Goal: Find specific page/section: Find specific page/section

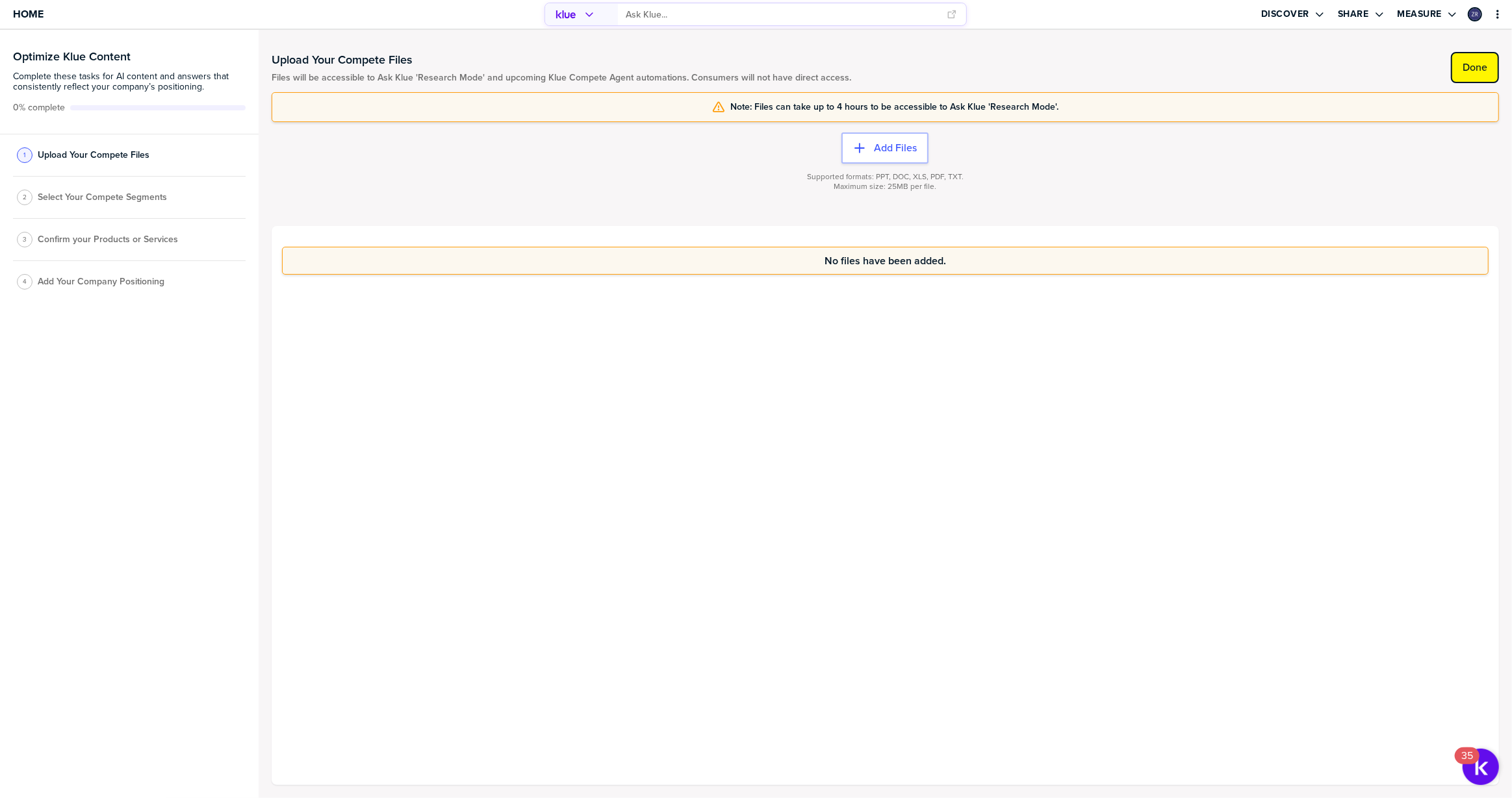
click at [1476, 70] on label "Done" at bounding box center [1475, 68] width 24 height 13
click at [1464, 64] on label "Done" at bounding box center [1475, 68] width 24 height 13
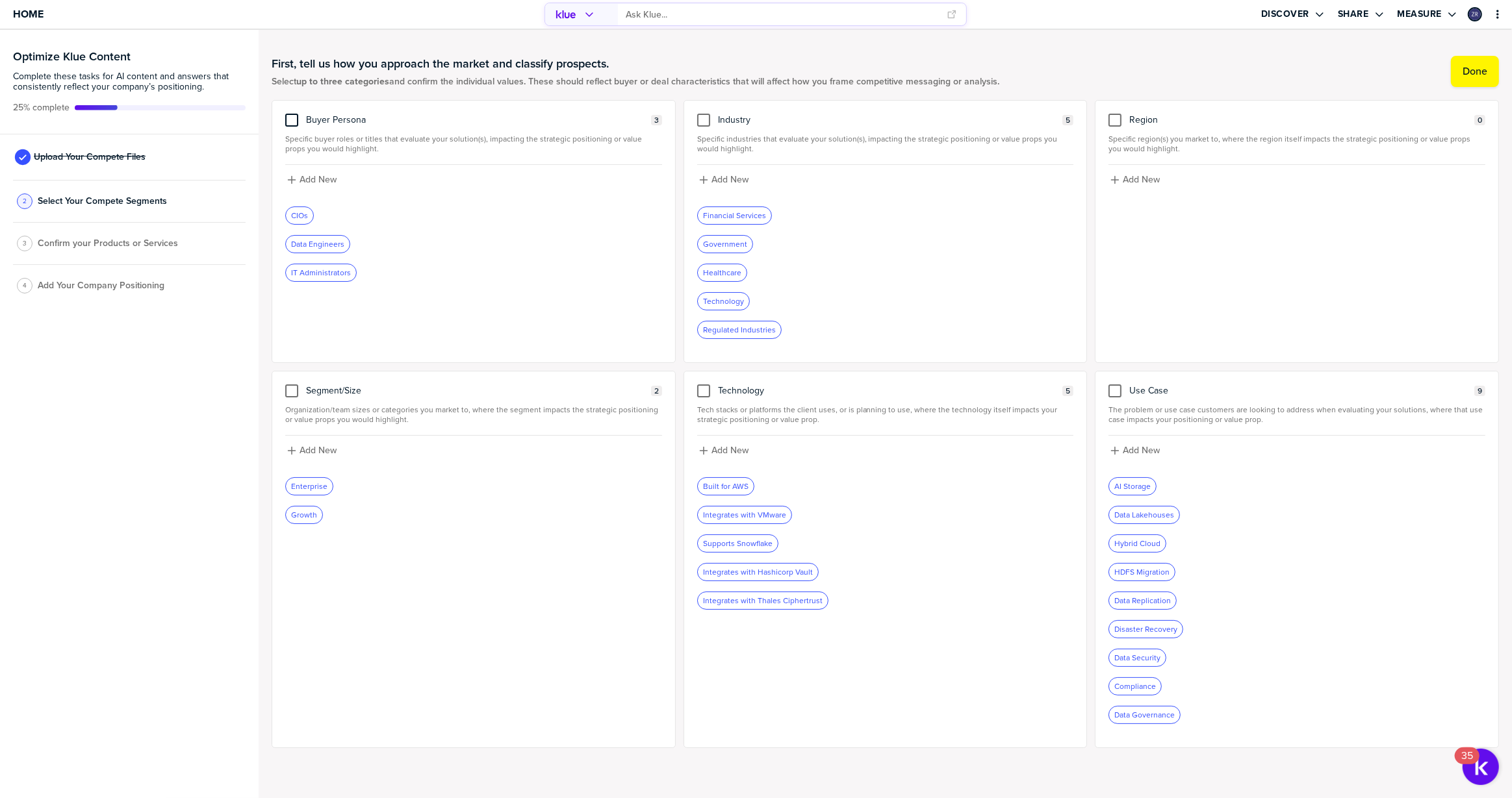
click at [292, 118] on div at bounding box center [292, 120] width 13 height 13
click at [292, 114] on input "checkbox" at bounding box center [292, 114] width 0 height 0
click at [704, 119] on div at bounding box center [704, 120] width 13 height 13
click at [704, 114] on input "checkbox" at bounding box center [704, 114] width 0 height 0
click at [700, 391] on div at bounding box center [704, 391] width 13 height 13
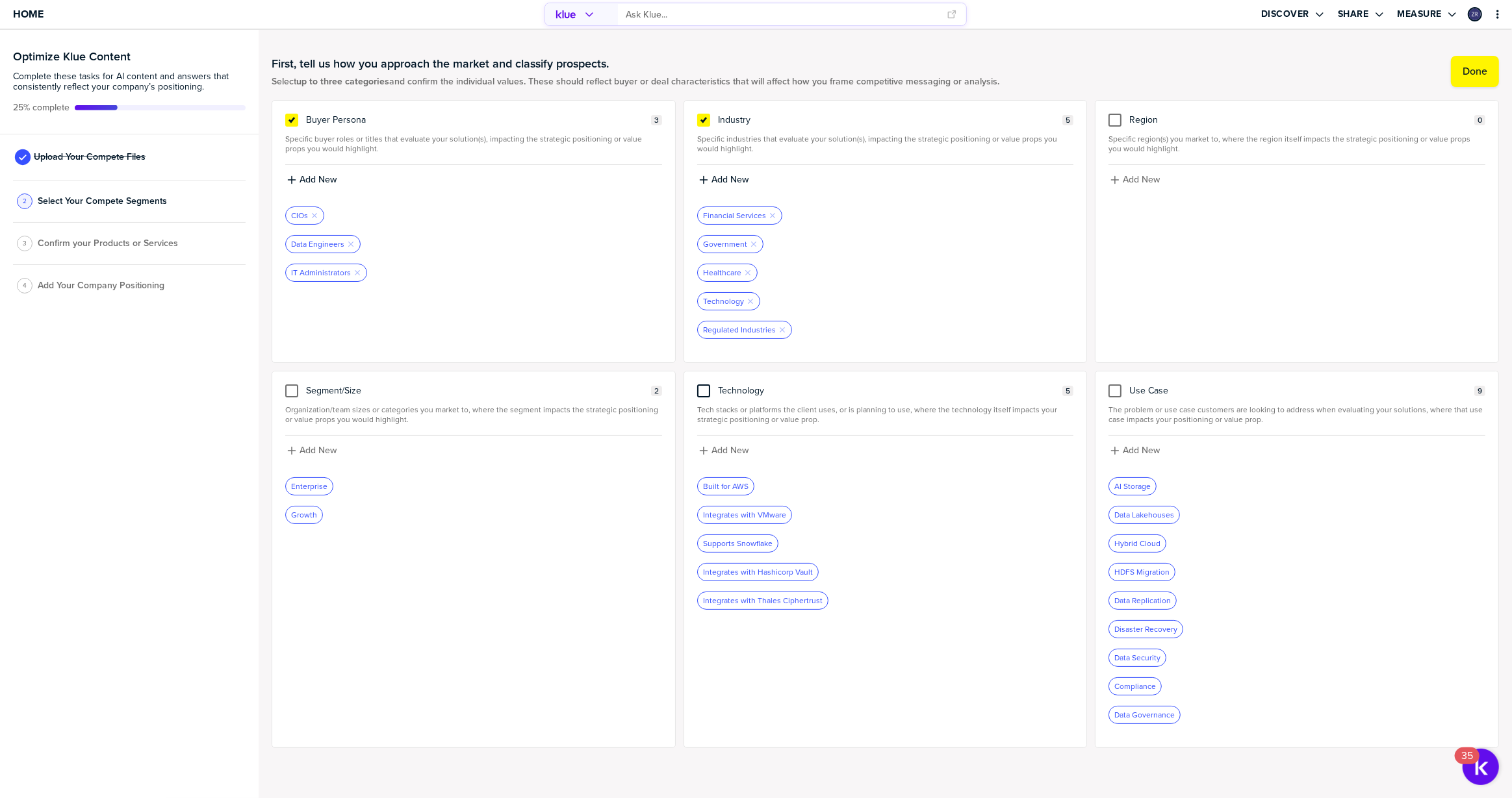
click at [704, 385] on input "checkbox" at bounding box center [704, 385] width 0 height 0
click at [1478, 70] on label "Done" at bounding box center [1475, 71] width 24 height 13
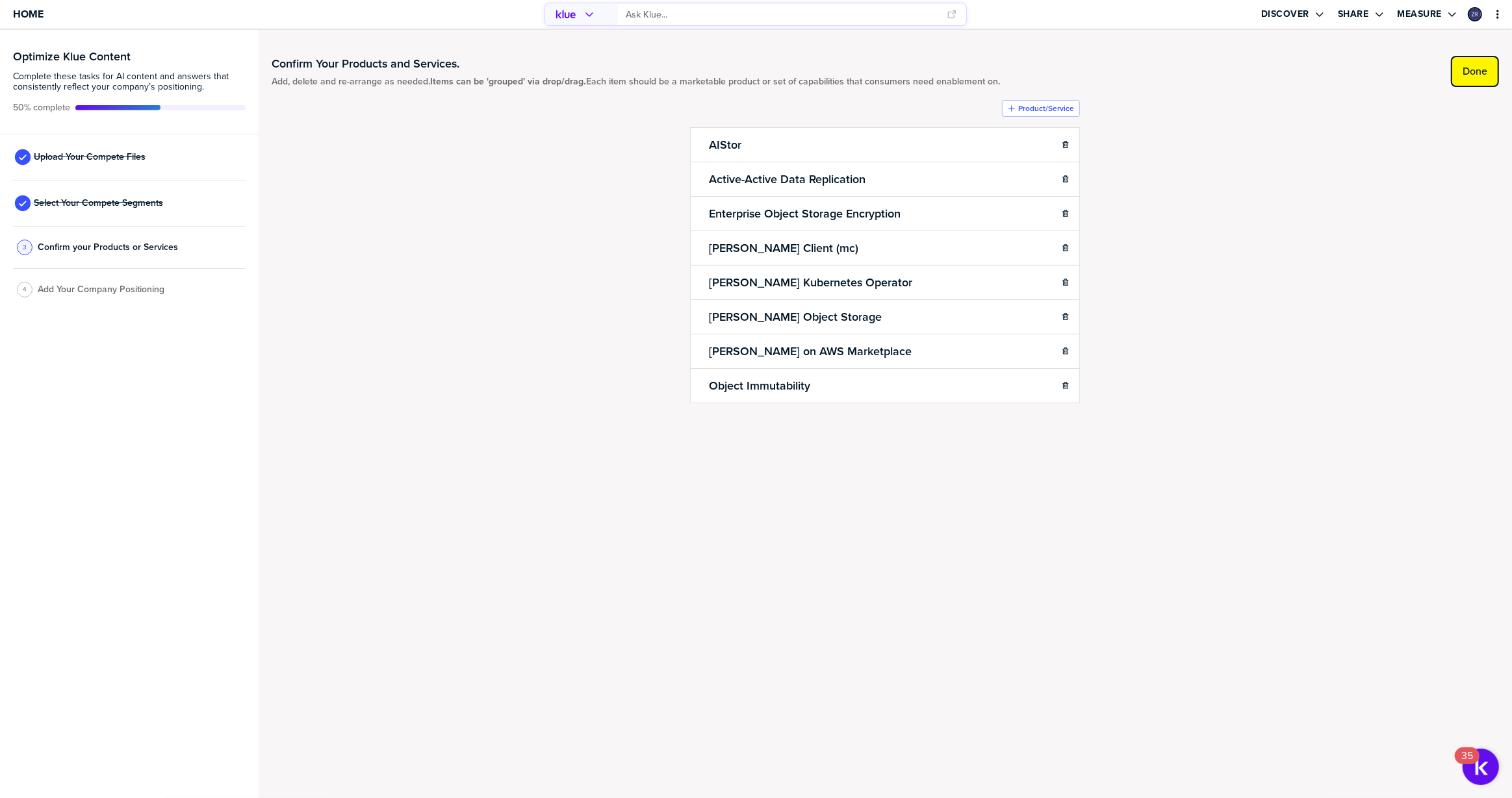
click at [1478, 75] on label "Done" at bounding box center [1475, 71] width 24 height 13
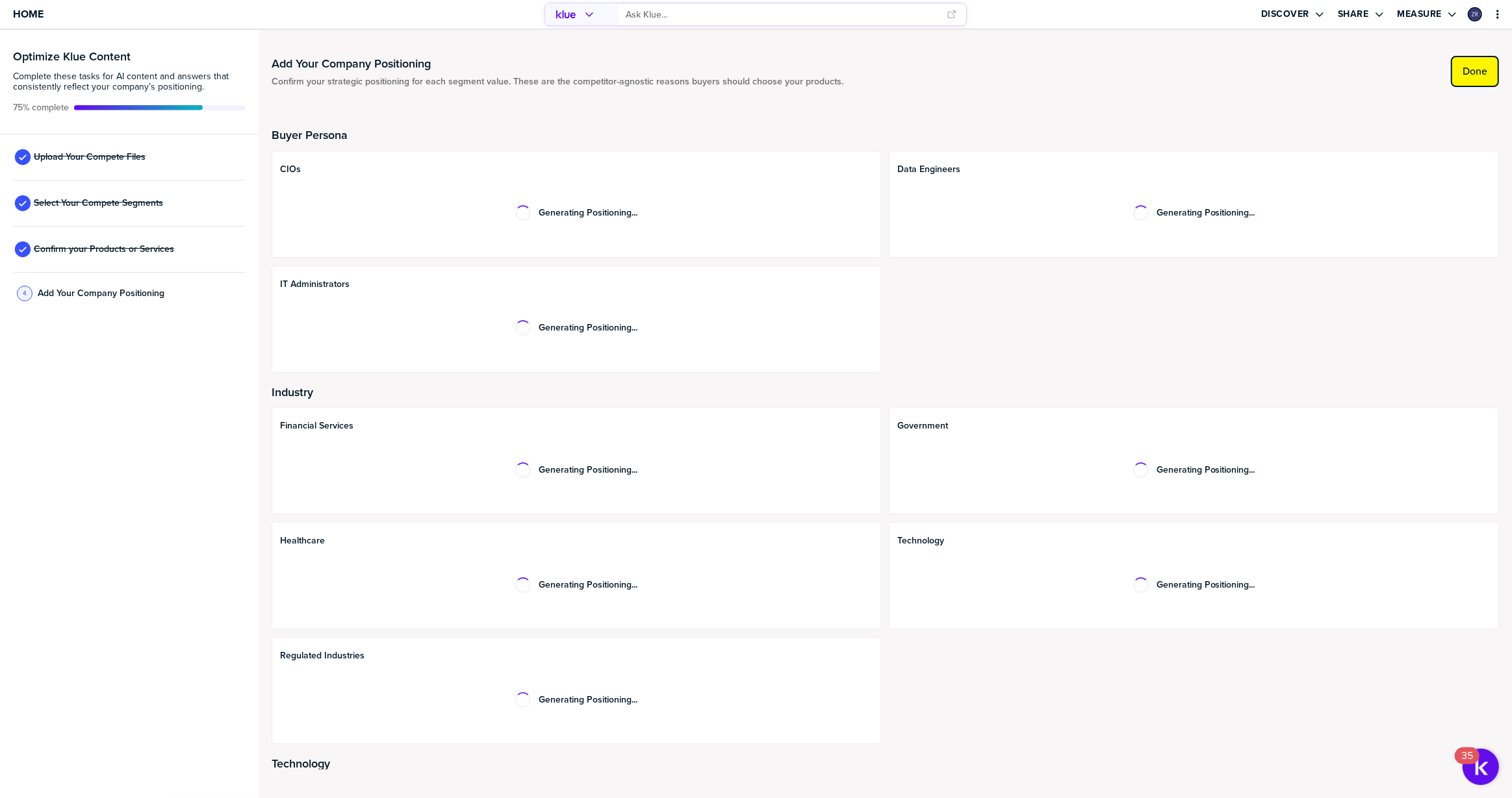
click at [1470, 71] on label "Done" at bounding box center [1475, 71] width 24 height 13
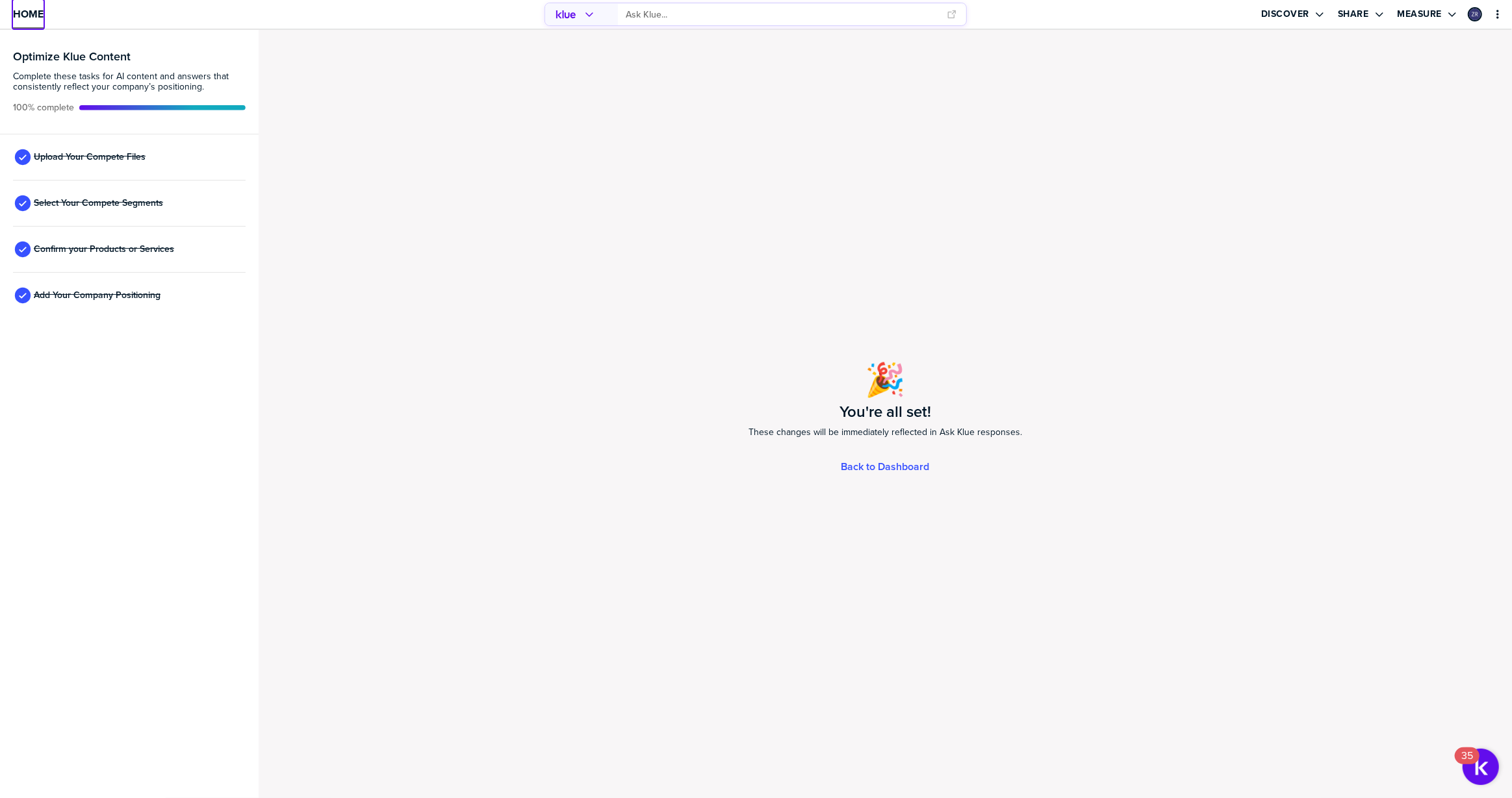
click at [22, 18] on span "Home" at bounding box center [28, 14] width 30 height 11
